Goal: Information Seeking & Learning: Learn about a topic

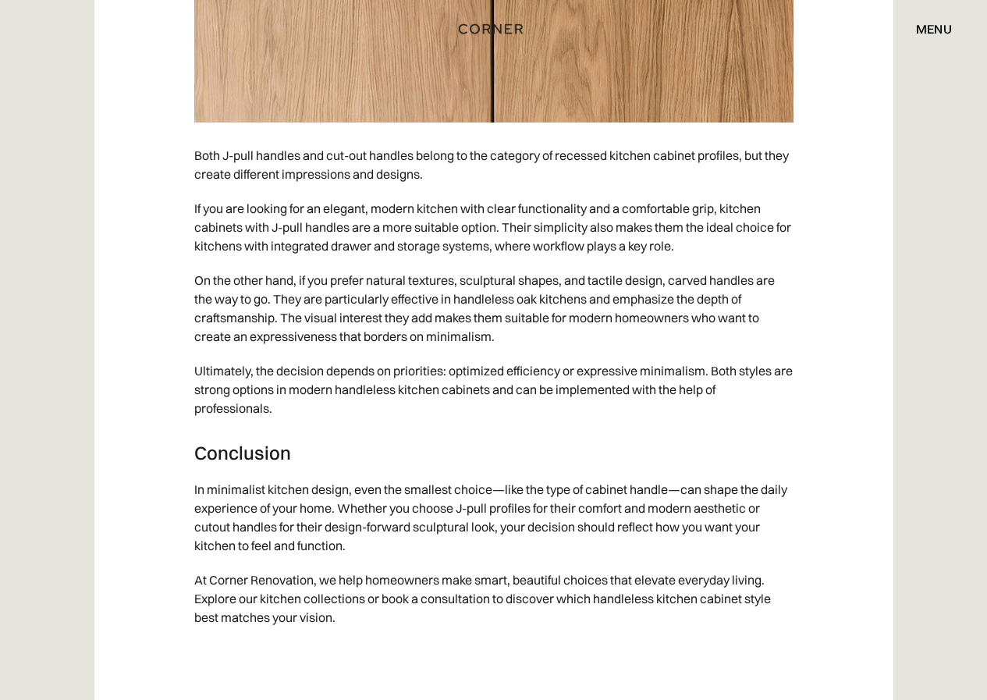
scroll to position [6904, 0]
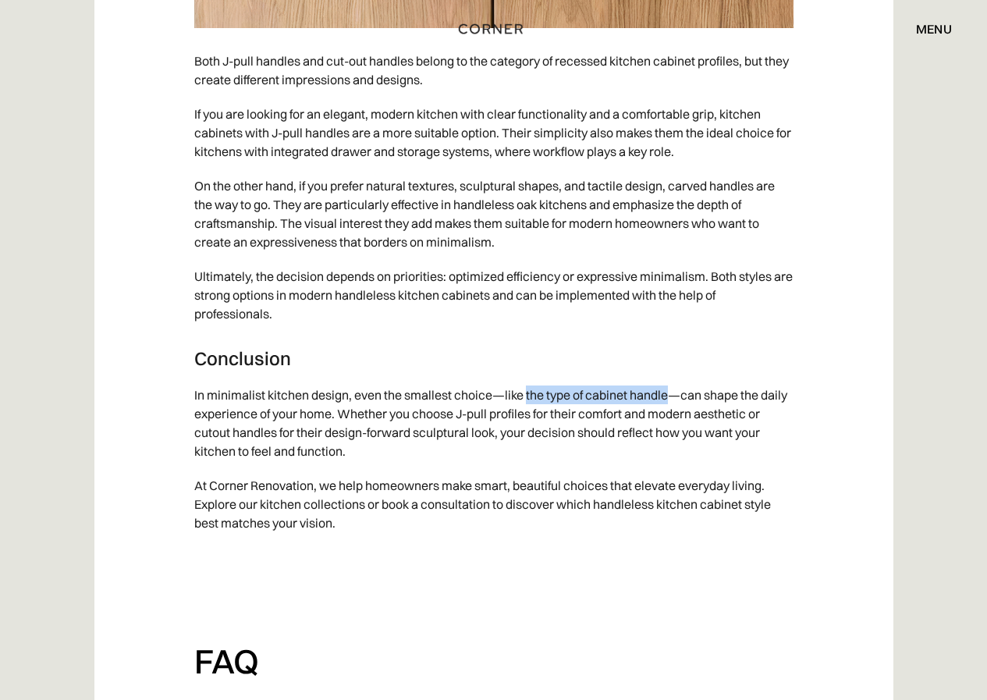
drag, startPoint x: 527, startPoint y: 413, endPoint x: 671, endPoint y: 422, distance: 143.8
click at [671, 422] on p "In minimalist kitchen design, even the smallest choice—like the type of cabinet…" at bounding box center [493, 423] width 599 height 90
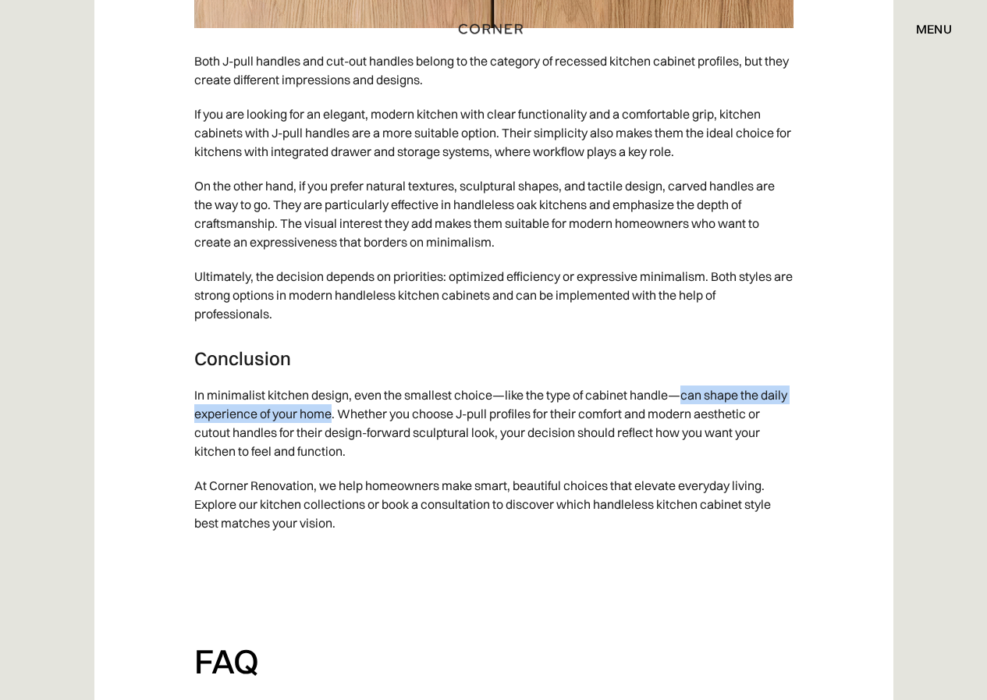
drag, startPoint x: 683, startPoint y: 414, endPoint x: 332, endPoint y: 440, distance: 351.9
click at [332, 440] on p "In minimalist kitchen design, even the smallest choice—like the type of cabinet…" at bounding box center [493, 423] width 599 height 90
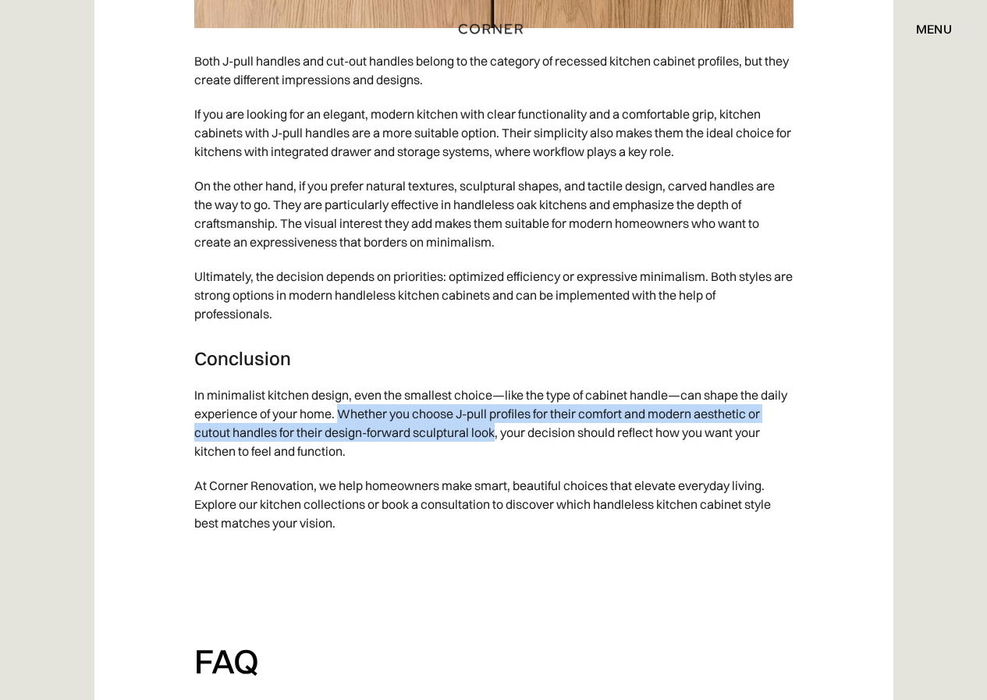
drag, startPoint x: 340, startPoint y: 428, endPoint x: 498, endPoint y: 450, distance: 159.1
click at [498, 450] on p "In minimalist kitchen design, even the smallest choice—like the type of cabinet…" at bounding box center [493, 423] width 599 height 90
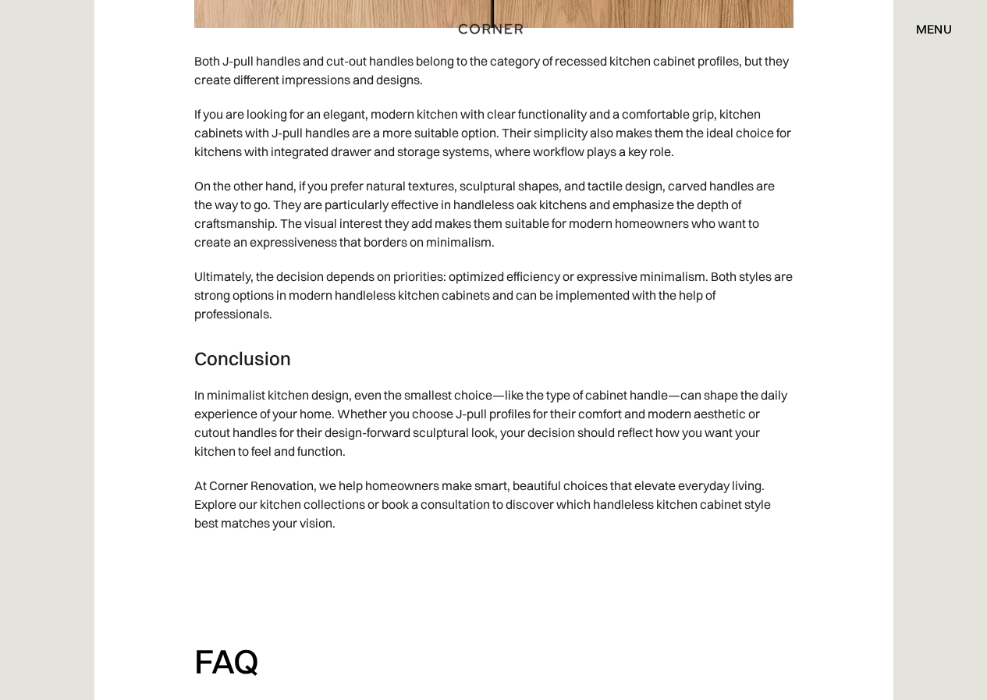
click at [525, 460] on p "In minimalist kitchen design, even the smallest choice—like the type of cabinet…" at bounding box center [493, 423] width 599 height 90
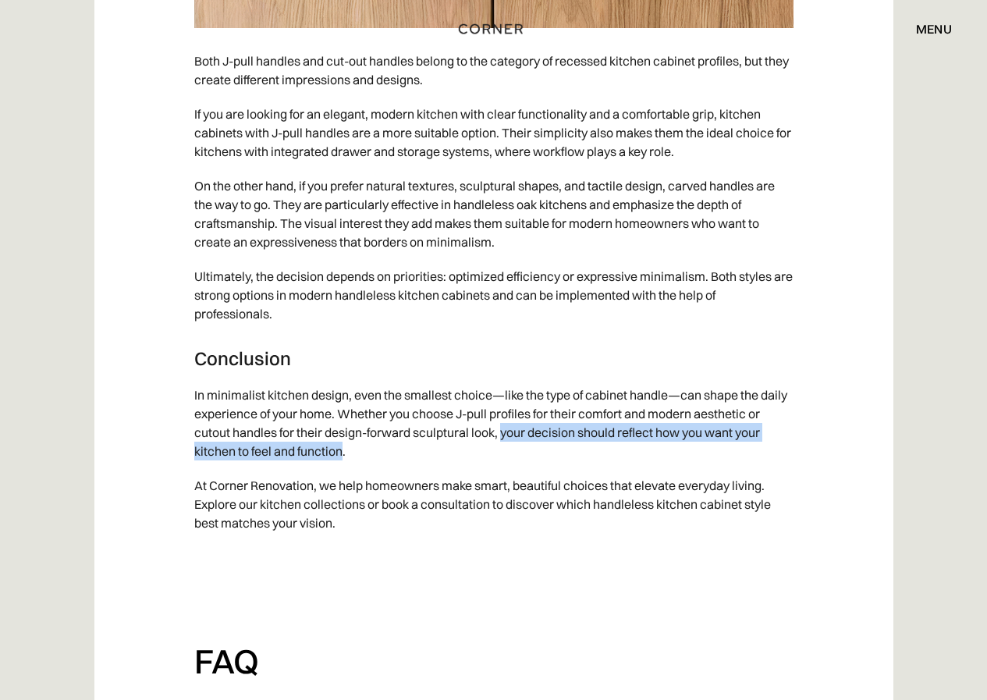
drag, startPoint x: 504, startPoint y: 454, endPoint x: 342, endPoint y: 469, distance: 162.9
click at [342, 468] on p "In minimalist kitchen design, even the smallest choice—like the type of cabinet…" at bounding box center [493, 423] width 599 height 90
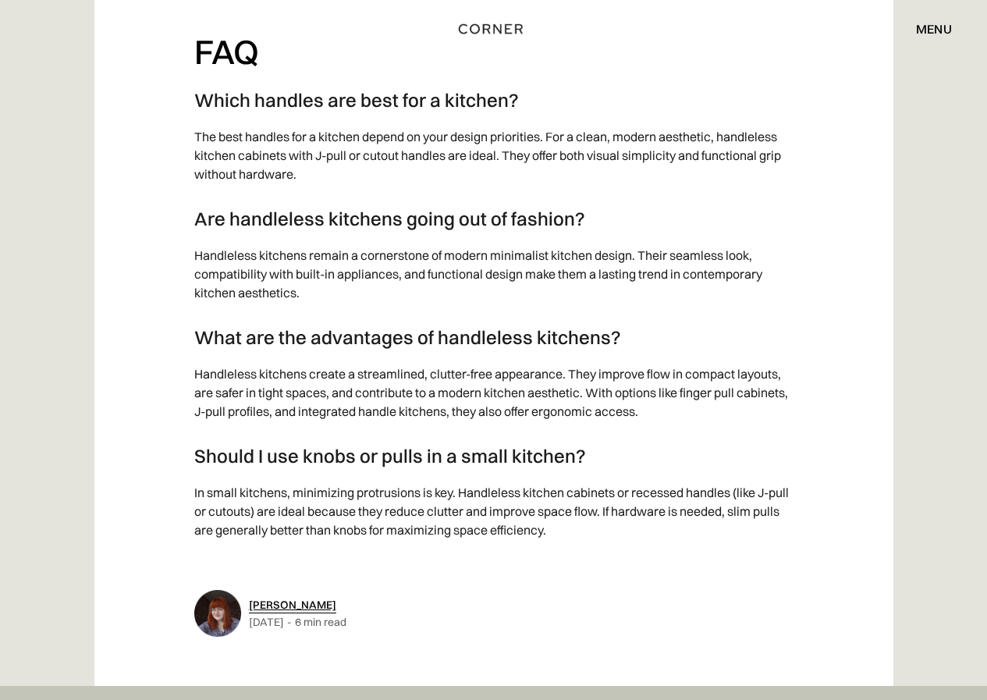
scroll to position [7528, 0]
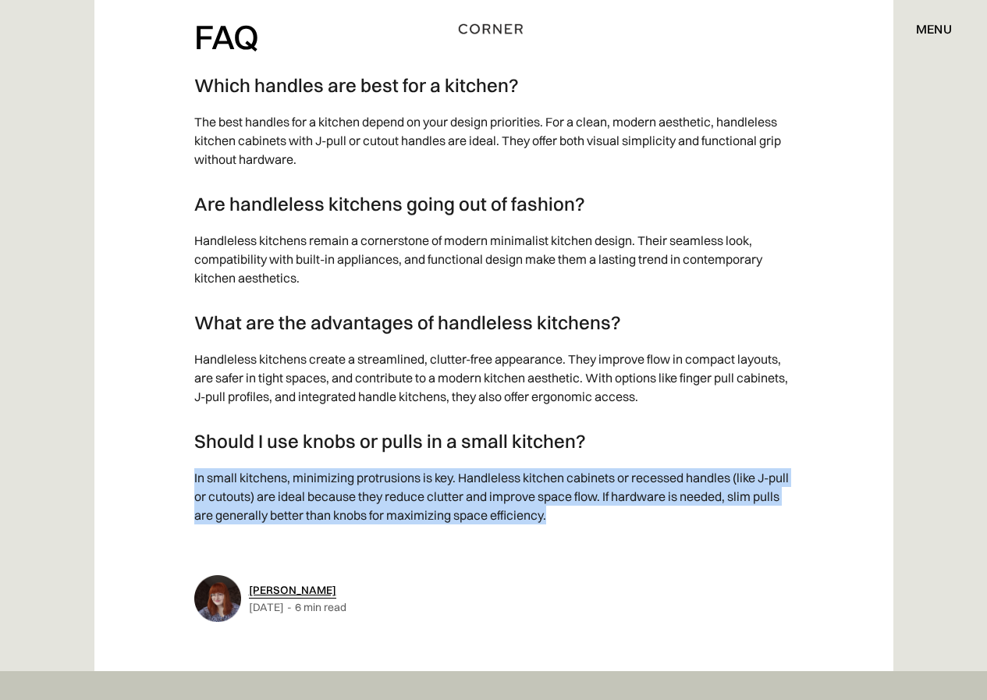
drag, startPoint x: 565, startPoint y: 535, endPoint x: 173, endPoint y: 496, distance: 393.5
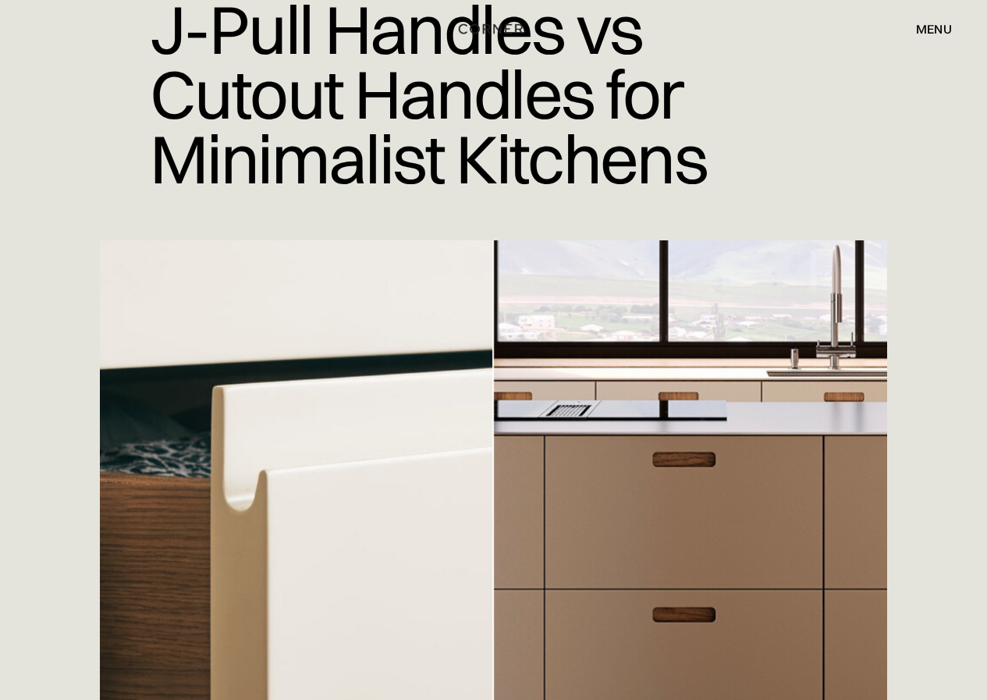
scroll to position [156, 0]
